Goal: Information Seeking & Learning: Learn about a topic

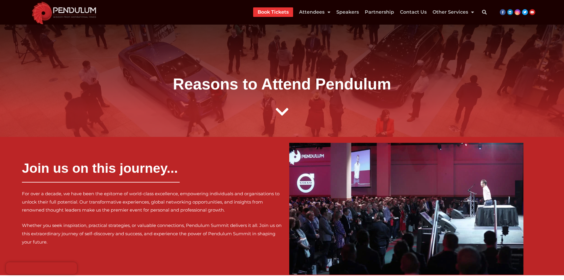
scroll to position [740, 0]
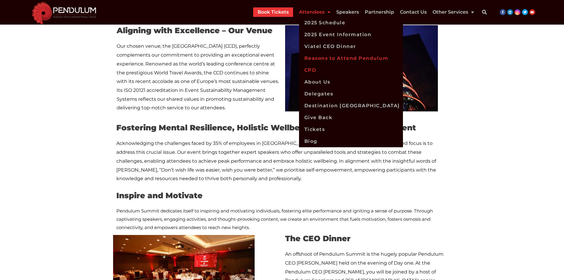
click at [327, 69] on link "CPD" at bounding box center [351, 70] width 104 height 12
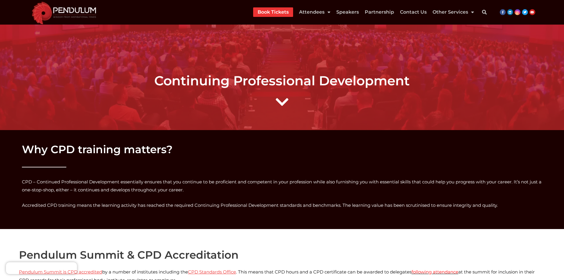
click at [181, 85] on h1 "Continuing Professional Development" at bounding box center [282, 81] width 558 height 16
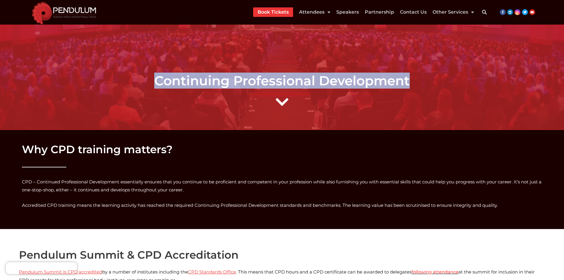
click at [414, 84] on h1 "Continuing Professional Development" at bounding box center [282, 81] width 558 height 16
copy div "Continuing Professional Development"
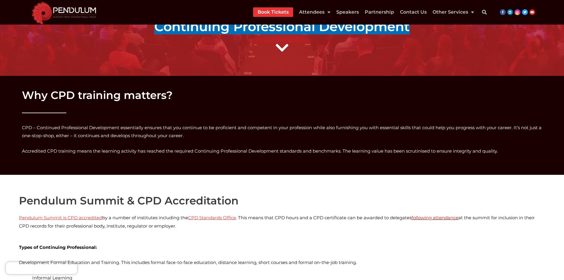
scroll to position [59, 0]
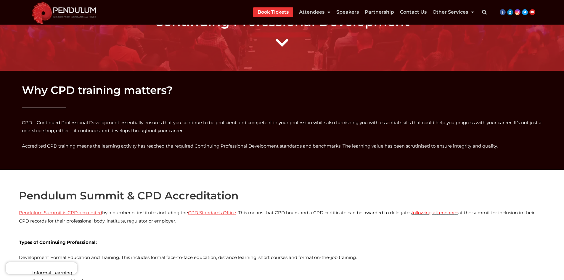
click at [35, 87] on h2 "Why CPD training matters?" at bounding box center [282, 90] width 520 height 14
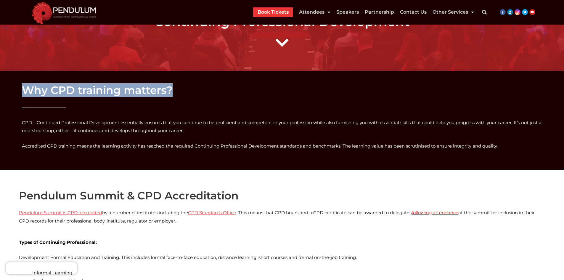
click at [182, 86] on h2 "Why CPD training matters?" at bounding box center [282, 90] width 520 height 14
copy div "Why CPD training matters?"
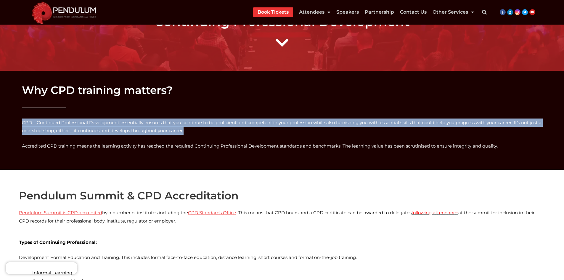
drag, startPoint x: 206, startPoint y: 129, endPoint x: 2, endPoint y: 120, distance: 204.9
click at [2, 120] on div "Why CPD training matters? CPD – Continued Professional Development essentially …" at bounding box center [282, 120] width 564 height 80
copy p "CPD – Continued Professional Development essentially ensures that you continue …"
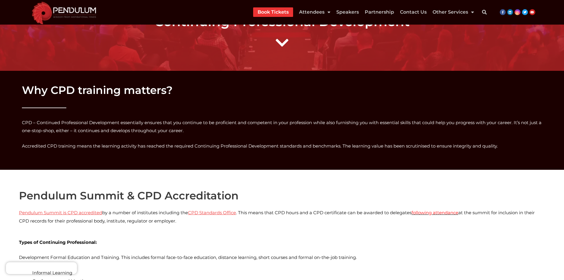
click at [41, 148] on p "Accredited CPD training means the learning activity has reached the required Co…" at bounding box center [282, 146] width 520 height 8
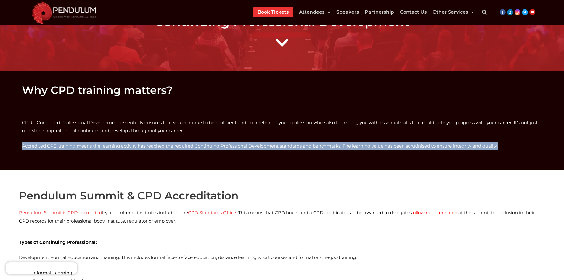
click at [500, 148] on p "Accredited CPD training means the learning activity has reached the required Co…" at bounding box center [282, 146] width 520 height 8
copy p "Accredited CPD training means the learning activity has reached the required Co…"
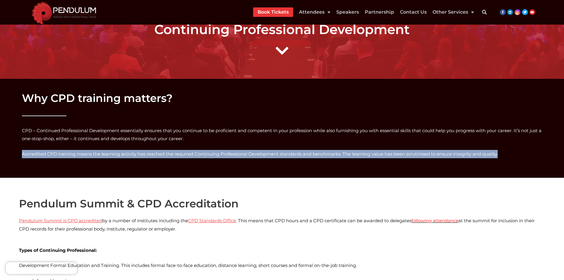
scroll to position [118, 0]
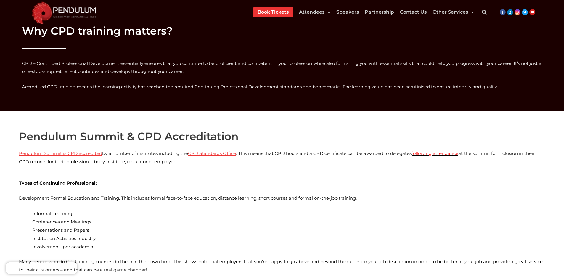
click at [291, 140] on h2 "Pendulum Summit & CPD Accreditation" at bounding box center [282, 136] width 526 height 14
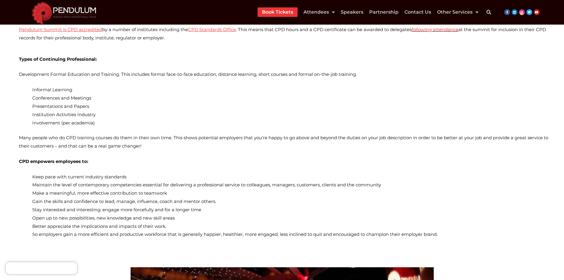
scroll to position [296, 0]
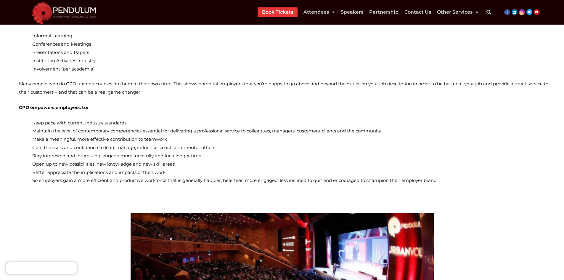
click at [443, 181] on li "So employers gain a more efficient and productive workforce that is generally h…" at bounding box center [290, 180] width 517 height 8
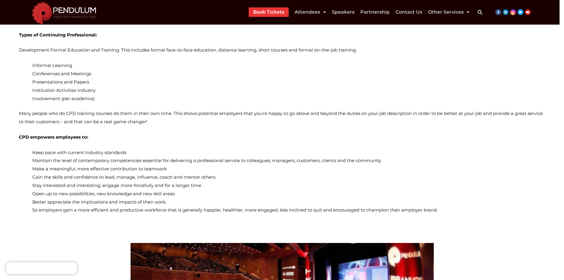
scroll to position [118, 0]
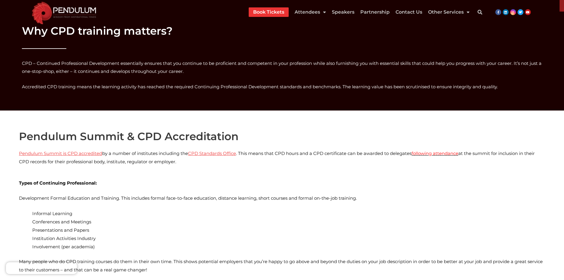
click at [58, 141] on h2 "Pendulum Summit & CPD Accreditation" at bounding box center [282, 136] width 526 height 14
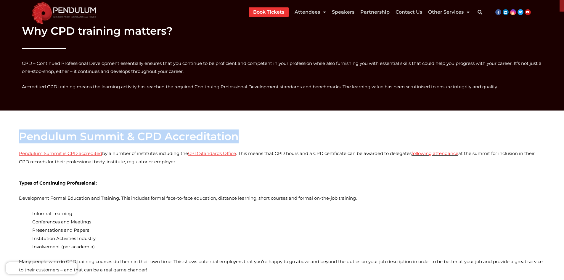
click at [166, 141] on h2 "Pendulum Summit & CPD Accreditation" at bounding box center [282, 136] width 526 height 14
copy h2 "Pendulum Summit & CPD Accreditation"
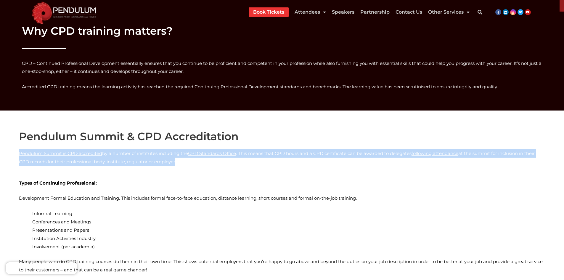
drag, startPoint x: 175, startPoint y: 162, endPoint x: 16, endPoint y: 152, distance: 159.4
click at [16, 152] on div "Pendulum Summit & CPD Accreditation Pendulum Summit is CPD accredited by a numb…" at bounding box center [282, 249] width 564 height 278
copy p "Pendulum Summit is CPD accredited by a number of institutes including the CPD S…"
